Goal: Transaction & Acquisition: Book appointment/travel/reservation

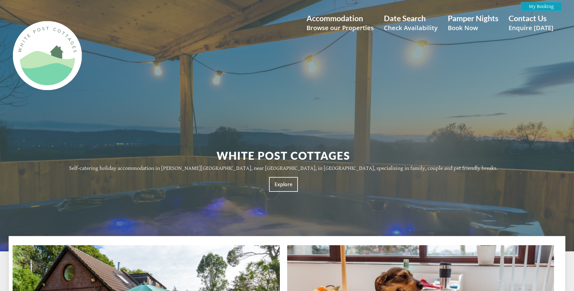
click at [402, 25] on small "Check Availability" at bounding box center [411, 27] width 54 height 9
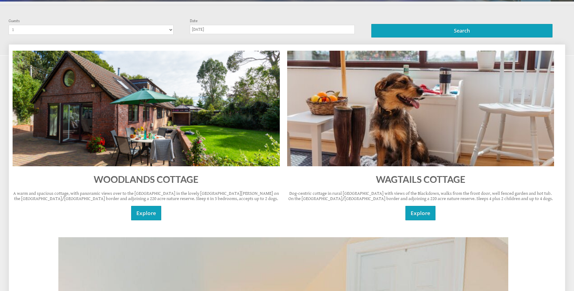
scroll to position [254, 0]
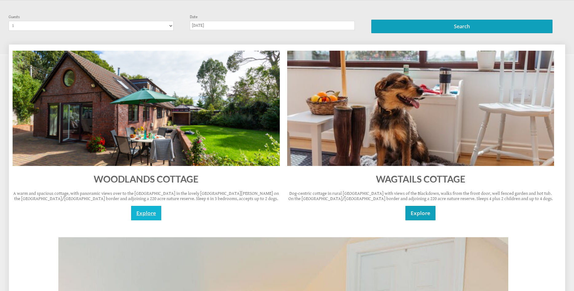
click at [142, 211] on link "Explore" at bounding box center [146, 213] width 30 height 14
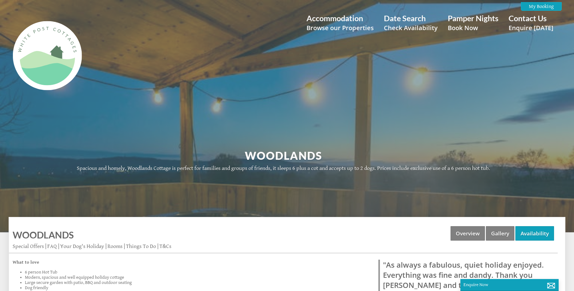
scroll to position [94, 0]
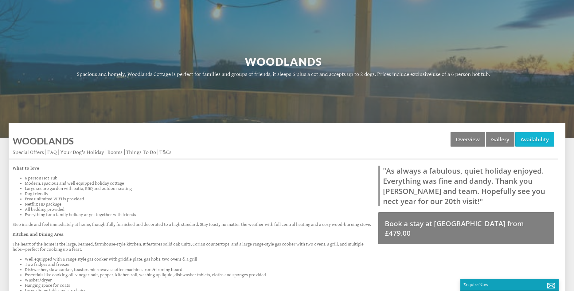
click at [540, 138] on link "Availability" at bounding box center [534, 139] width 39 height 14
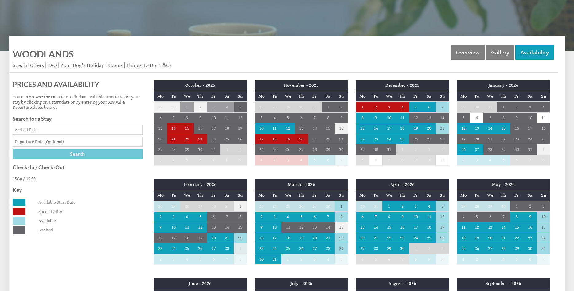
scroll to position [188, 0]
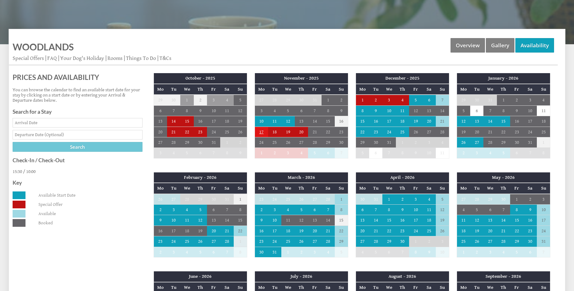
click at [260, 134] on td "17" at bounding box center [260, 131] width 13 height 10
click at [224, 155] on select "Please select a departure date [DATE] - £505.00 [DATE] - £505.00 [DATE] - £549.…" at bounding box center [260, 158] width 73 height 6
select select "book/6892206"
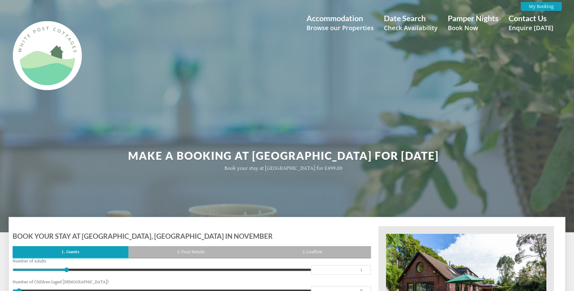
scroll to position [217, 0]
